Goal: Check status: Check status

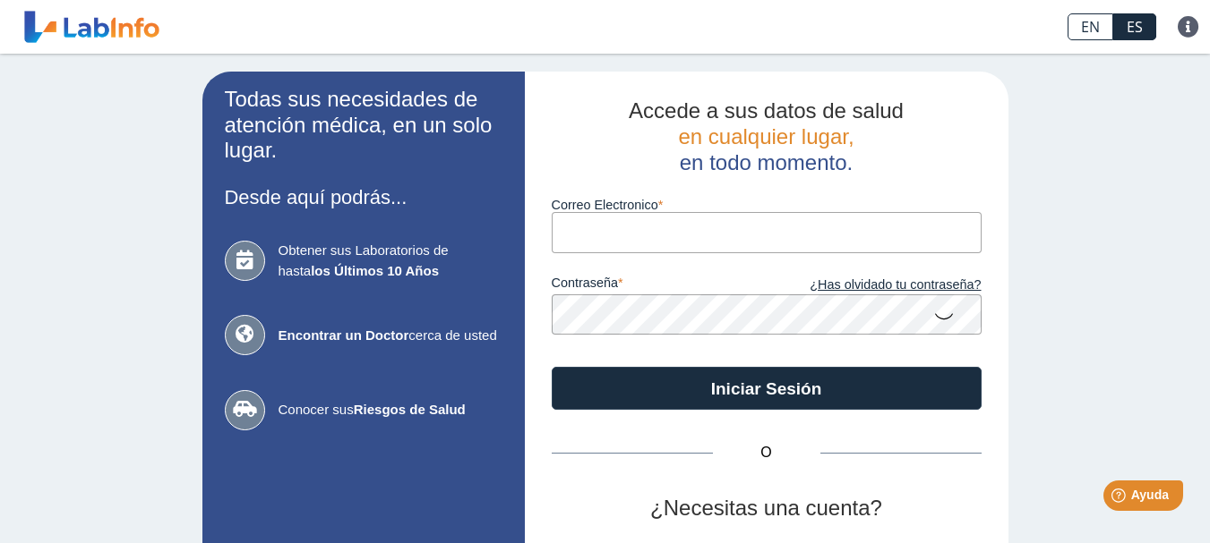
click at [578, 231] on input "Correo Electronico" at bounding box center [767, 232] width 430 height 40
type input "[EMAIL_ADDRESS][DOMAIN_NAME]"
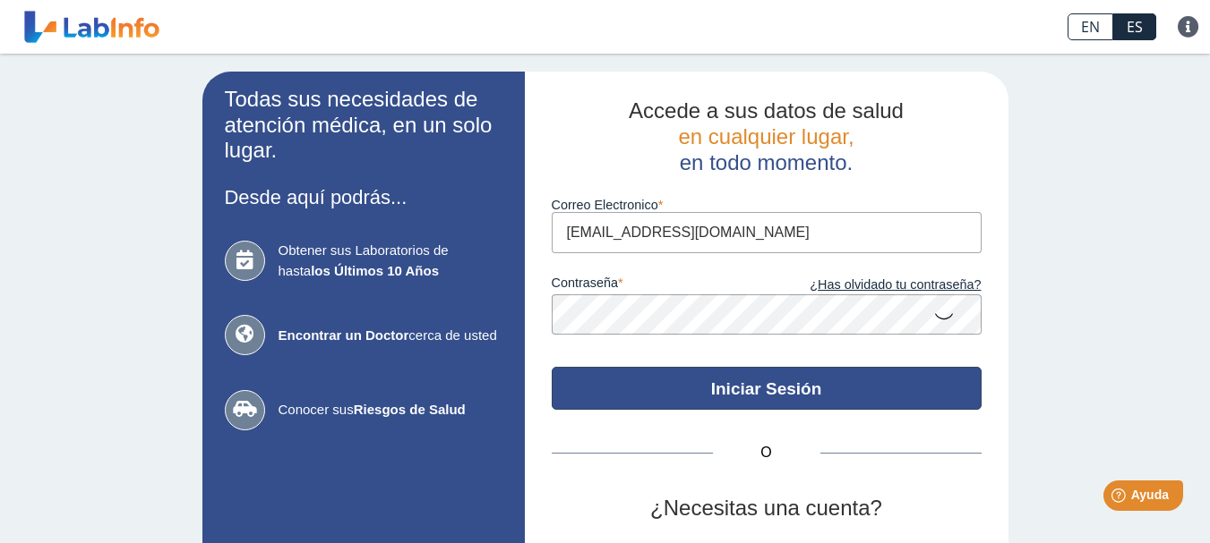
click at [735, 384] on button "Iniciar Sesión" at bounding box center [767, 388] width 430 height 43
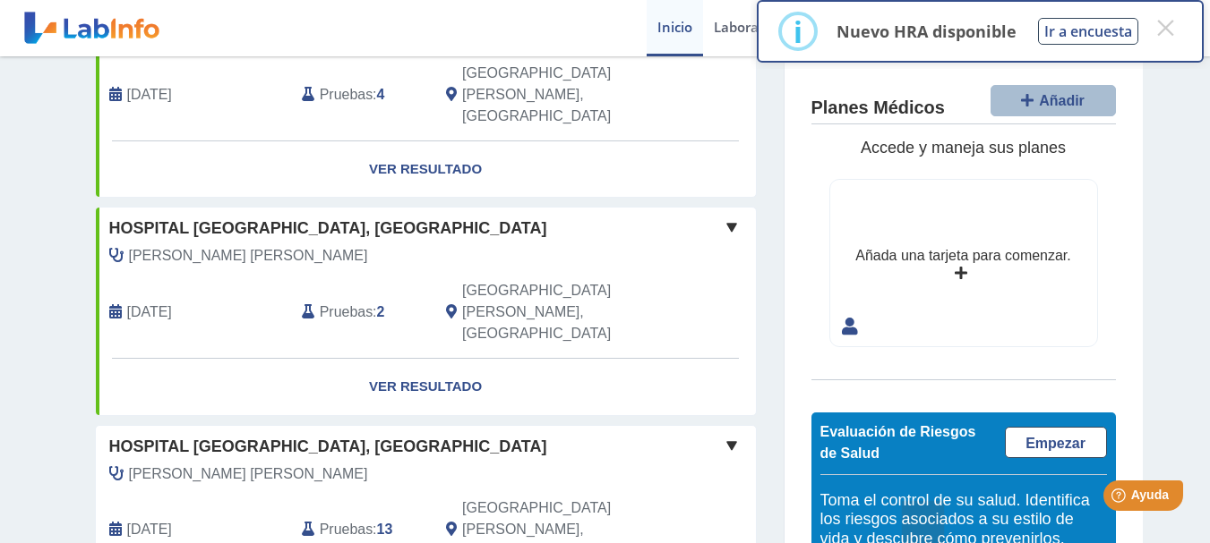
scroll to position [179, 0]
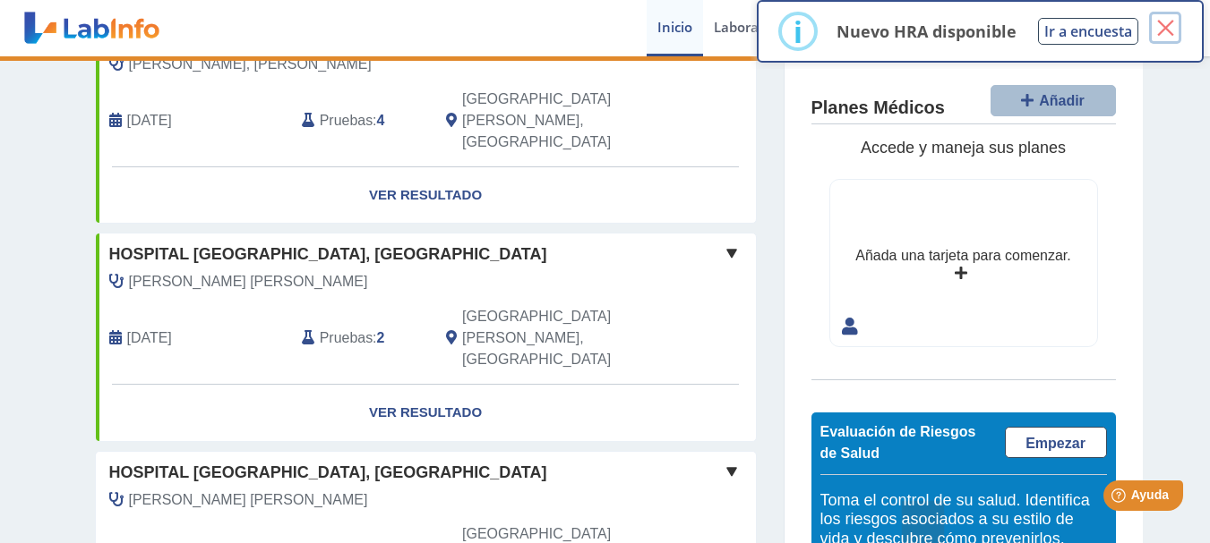
click at [1163, 24] on button "×" at bounding box center [1165, 28] width 32 height 32
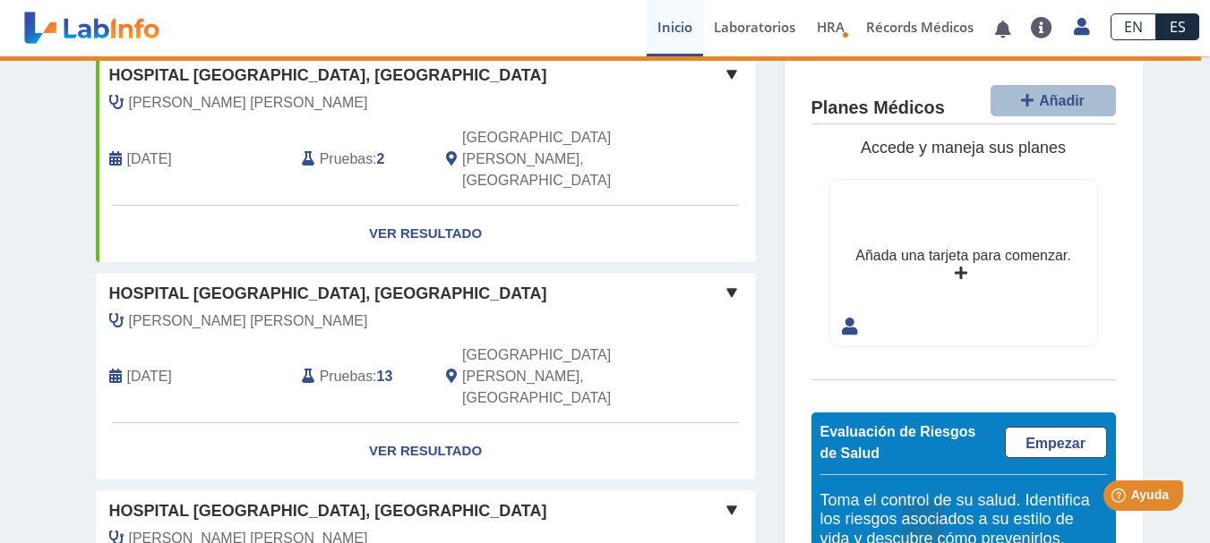
scroll to position [448, 0]
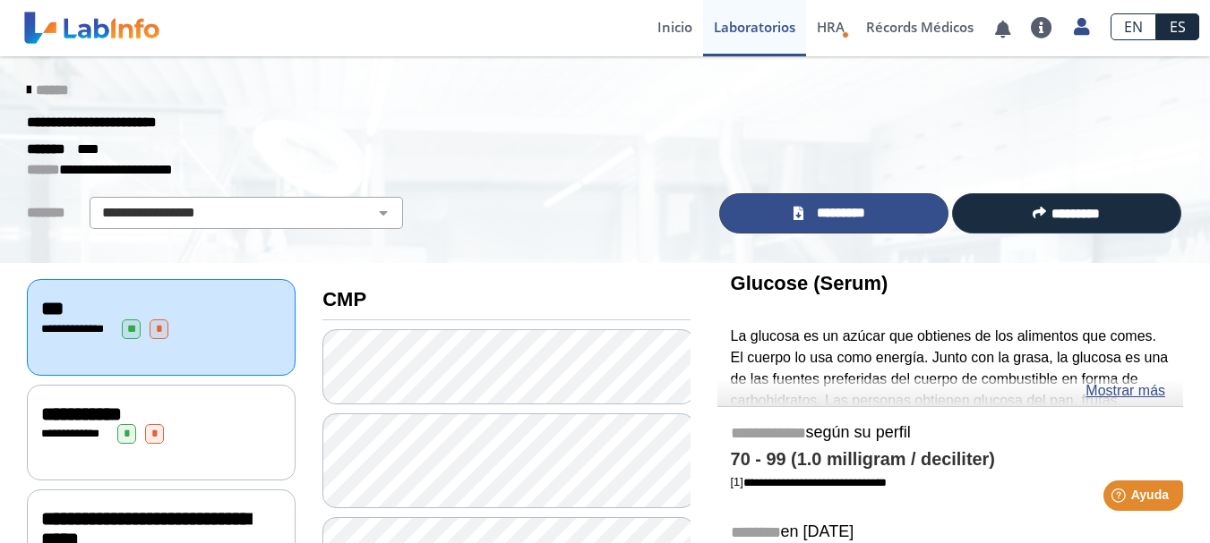
click at [823, 217] on span "*********" at bounding box center [840, 213] width 65 height 21
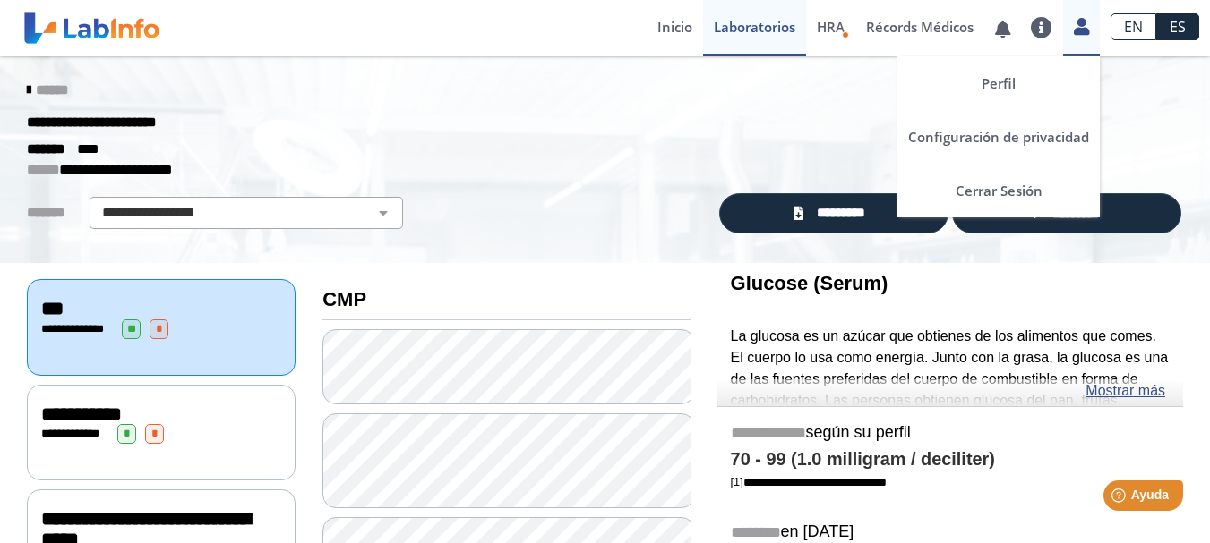
click at [1084, 26] on icon at bounding box center [1080, 26] width 15 height 13
click at [1083, 1] on div "Perfil Configuración de privacidad Cerrar Sesión" at bounding box center [1081, 28] width 37 height 56
click at [996, 188] on link "Cerrar Sesión" at bounding box center [998, 191] width 202 height 54
